Goal: Feedback & Contribution: Contribute content

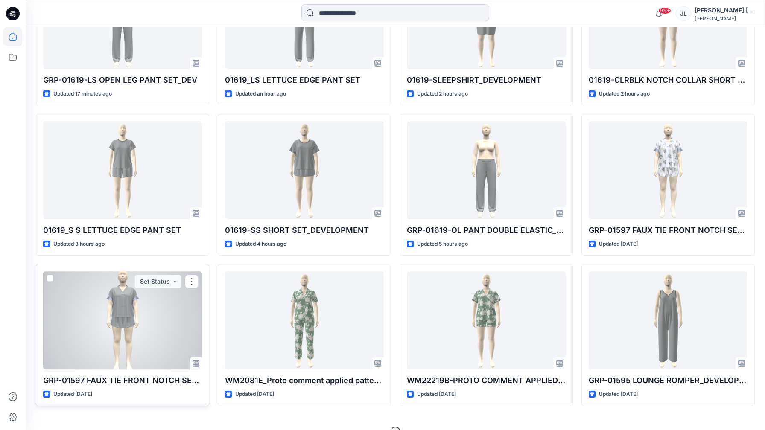
scroll to position [329, 0]
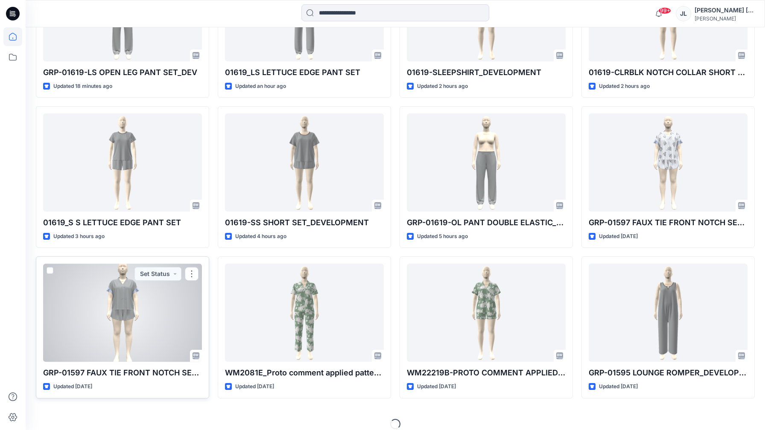
click at [163, 335] on div at bounding box center [122, 313] width 159 height 98
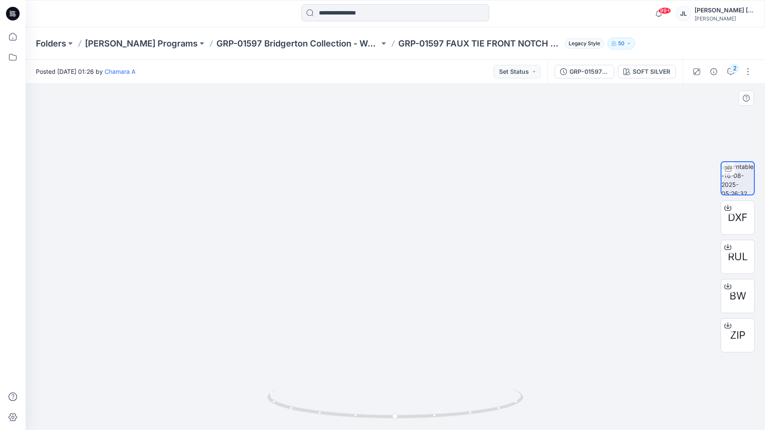
drag, startPoint x: 400, startPoint y: 160, endPoint x: 410, endPoint y: 258, distance: 99.1
click at [410, 258] on img at bounding box center [395, 184] width 315 height 491
drag, startPoint x: 328, startPoint y: 417, endPoint x: 357, endPoint y: 406, distance: 30.9
click at [357, 406] on icon at bounding box center [396, 405] width 258 height 32
click at [517, 75] on button "Set Status" at bounding box center [516, 72] width 47 height 14
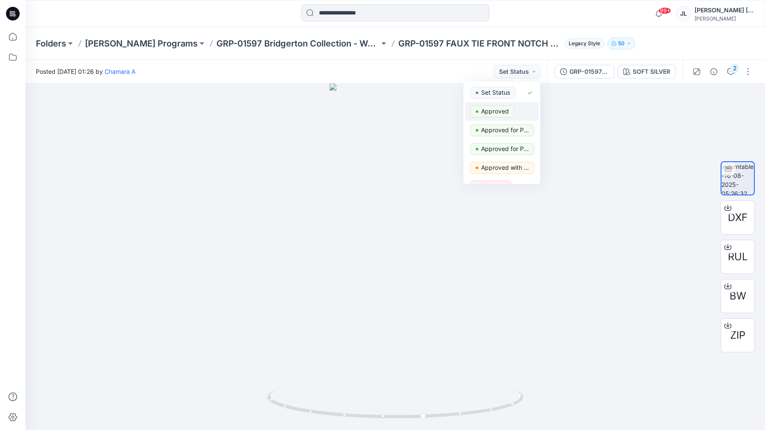
click at [488, 112] on p "Approved" at bounding box center [495, 111] width 28 height 11
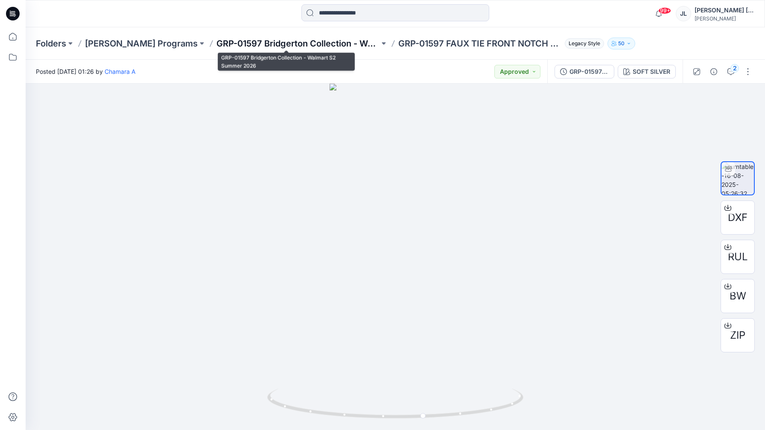
click at [248, 41] on p "GRP-01597 Bridgerton Collection - Walmart S2 Summer 2026" at bounding box center [297, 44] width 163 height 12
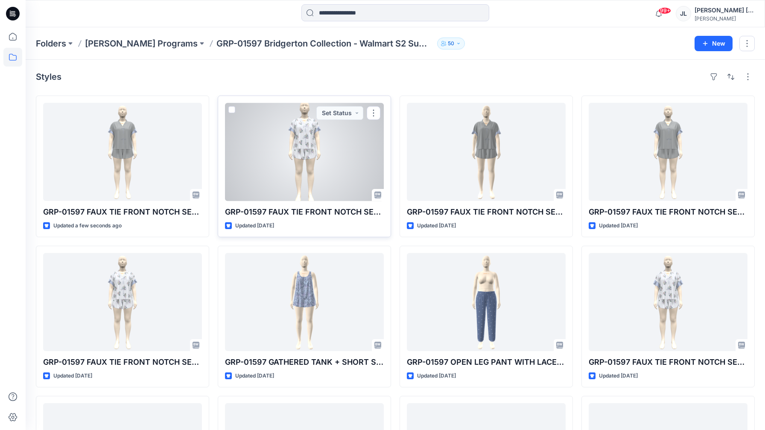
click at [297, 181] on div at bounding box center [304, 152] width 159 height 98
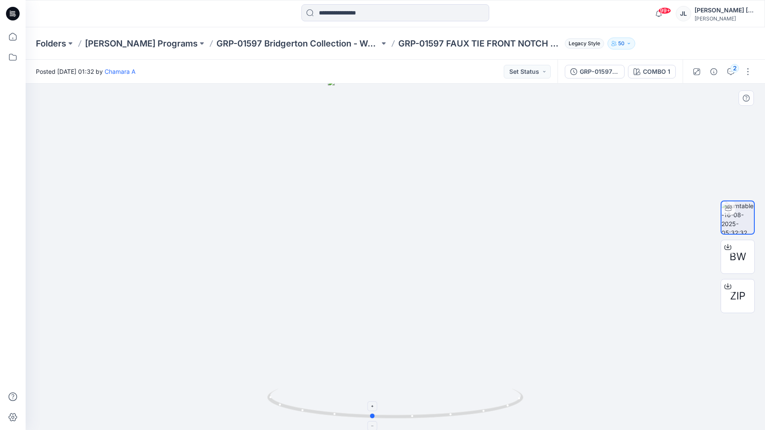
drag, startPoint x: 387, startPoint y: 419, endPoint x: 364, endPoint y: 419, distance: 23.5
click at [364, 419] on icon at bounding box center [396, 405] width 258 height 32
drag, startPoint x: 364, startPoint y: 419, endPoint x: 395, endPoint y: 421, distance: 31.7
click at [395, 421] on div at bounding box center [395, 408] width 256 height 43
drag, startPoint x: 416, startPoint y: 252, endPoint x: 415, endPoint y: 334, distance: 82.4
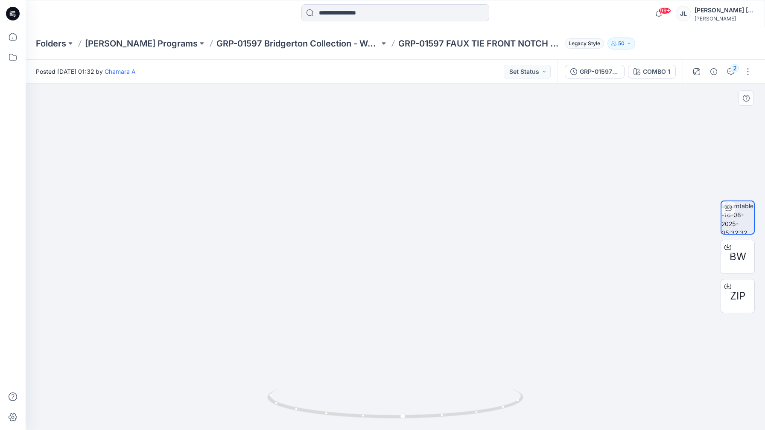
click at [415, 334] on img at bounding box center [395, 176] width 315 height 507
drag, startPoint x: 409, startPoint y: 224, endPoint x: 413, endPoint y: 287, distance: 63.7
click at [413, 287] on img at bounding box center [395, 194] width 315 height 472
click at [666, 70] on div "COMBO 1" at bounding box center [656, 71] width 27 height 9
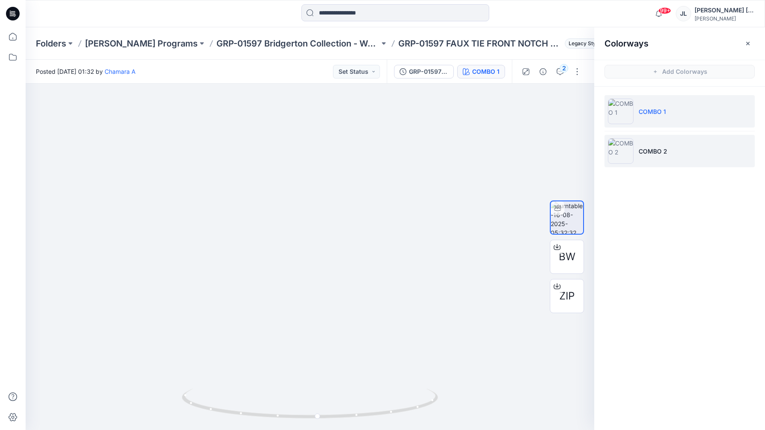
click at [671, 157] on li "COMBO 2" at bounding box center [679, 151] width 150 height 32
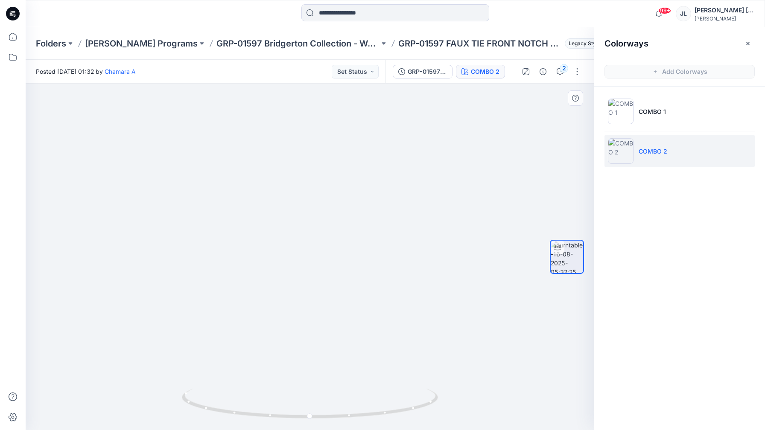
drag, startPoint x: 316, startPoint y: 169, endPoint x: 313, endPoint y: 322, distance: 153.6
click at [313, 322] on img at bounding box center [309, 212] width 315 height 435
click at [360, 70] on button "Set Status" at bounding box center [355, 72] width 47 height 14
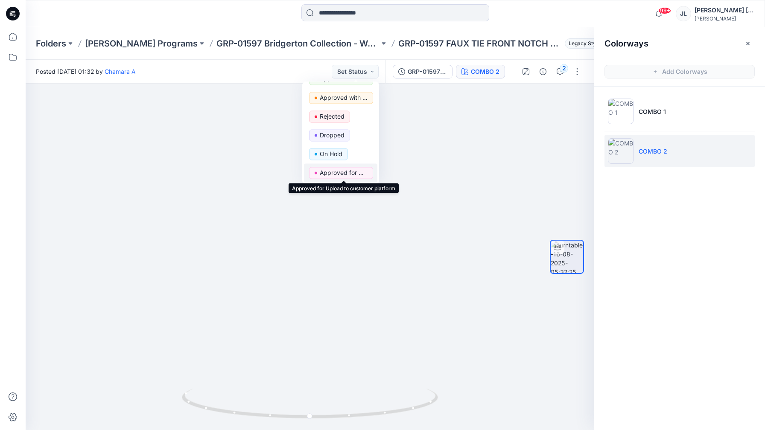
scroll to position [68, 0]
click at [359, 103] on p "Approved with corrections" at bounding box center [344, 99] width 48 height 11
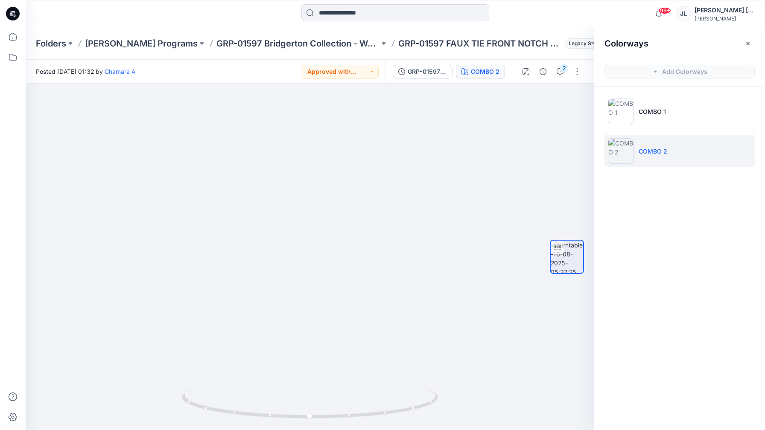
click at [755, 36] on div "Colorways" at bounding box center [679, 43] width 171 height 32
click at [751, 42] on button "button" at bounding box center [748, 44] width 14 height 14
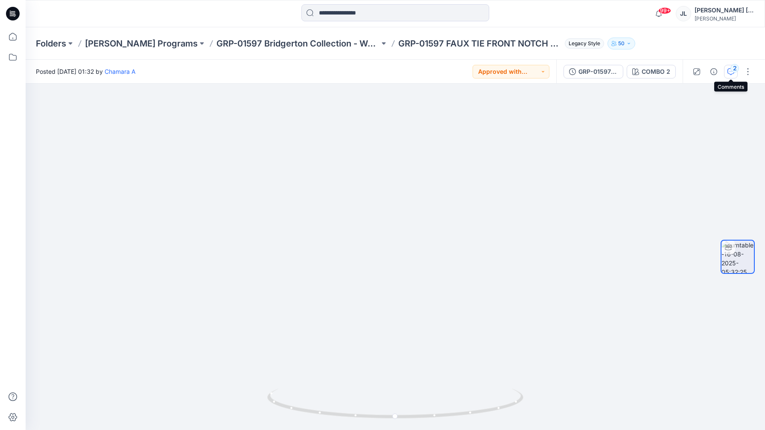
click at [731, 71] on div "2" at bounding box center [734, 68] width 9 height 9
click at [745, 70] on div at bounding box center [679, 228] width 171 height 403
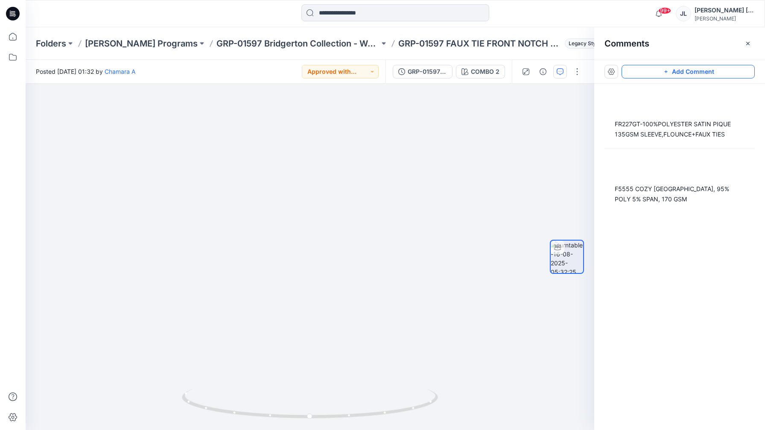
click at [721, 66] on button "Add Comment" at bounding box center [687, 72] width 133 height 14
click at [359, 201] on div "3" at bounding box center [310, 257] width 568 height 346
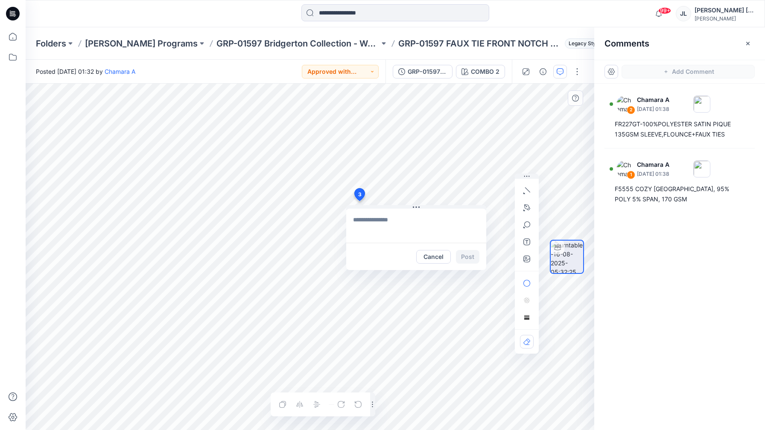
click at [373, 221] on textarea at bounding box center [416, 226] width 140 height 34
type textarea "**********"
click at [471, 258] on button "Post" at bounding box center [467, 257] width 23 height 14
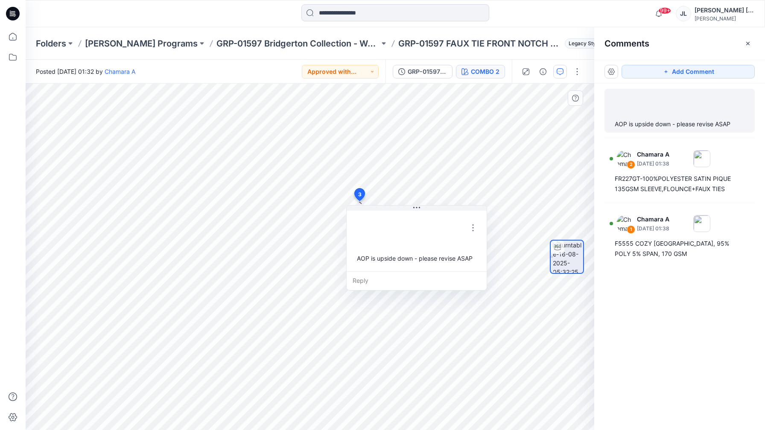
click at [488, 76] on div "COMBO 2" at bounding box center [485, 71] width 29 height 9
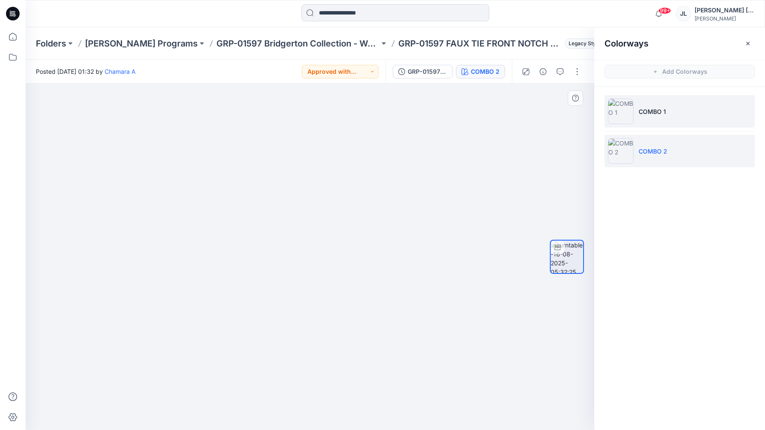
click at [679, 109] on li "COMBO 1" at bounding box center [679, 111] width 150 height 32
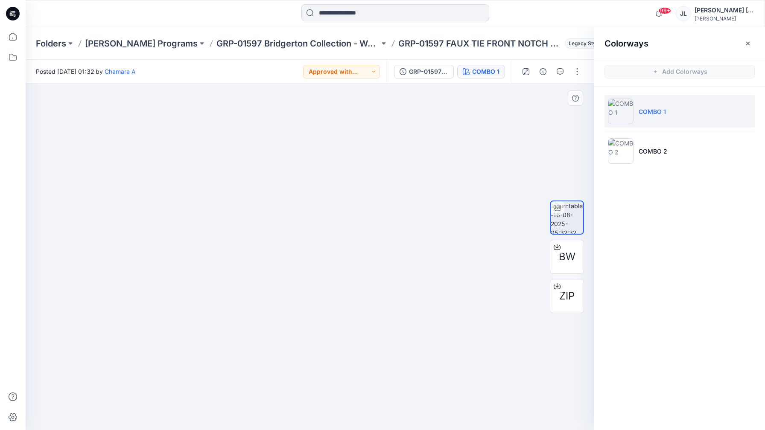
click at [655, 108] on p "COMBO 1" at bounding box center [651, 111] width 27 height 9
click at [666, 67] on span "Add Colorways" at bounding box center [679, 72] width 171 height 24
click at [555, 71] on button "button" at bounding box center [560, 72] width 14 height 14
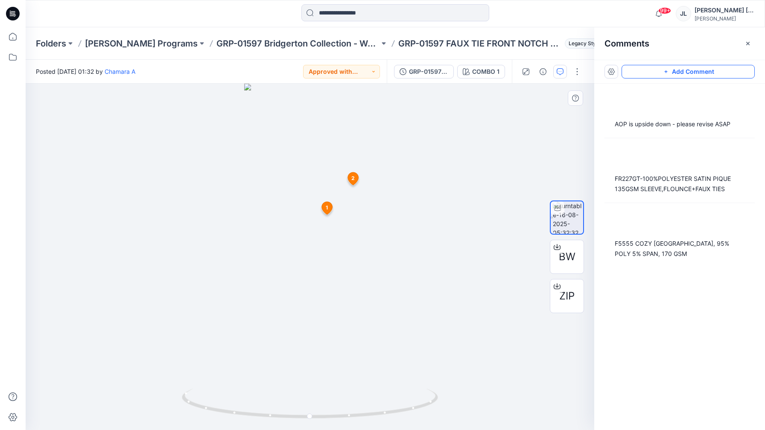
click at [677, 73] on button "Add Comment" at bounding box center [687, 72] width 133 height 14
click at [298, 174] on div "4 1 Chamara A [DATE] 01:38 F5555 COZY JERSEY, 95% POLY 5% SPAN, 170 GSM Reply 2…" at bounding box center [310, 257] width 568 height 346
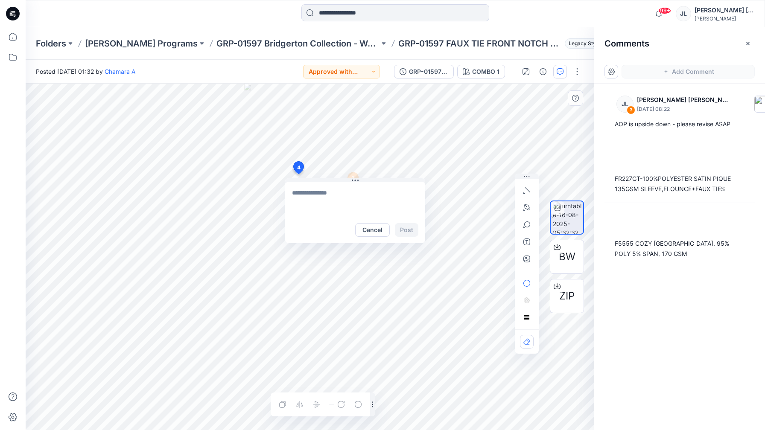
click at [318, 204] on textarea at bounding box center [355, 199] width 140 height 34
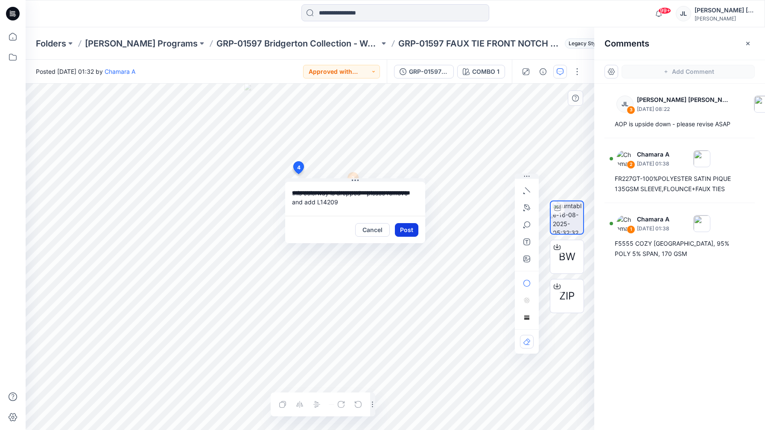
type textarea "**********"
click at [410, 227] on button "Post" at bounding box center [406, 230] width 23 height 14
